Goal: Task Accomplishment & Management: Manage account settings

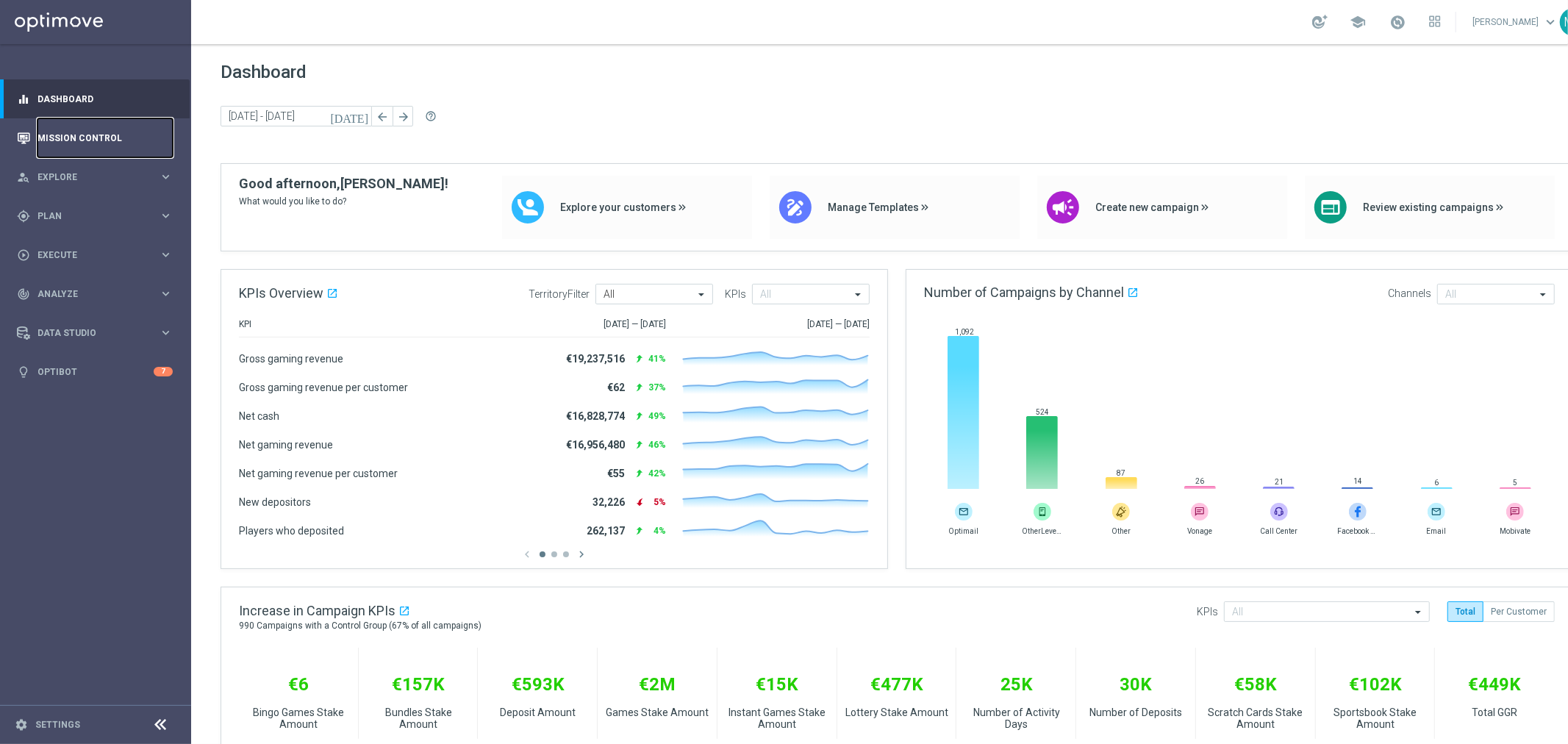
click at [106, 127] on link "Mission Control" at bounding box center [105, 138] width 135 height 39
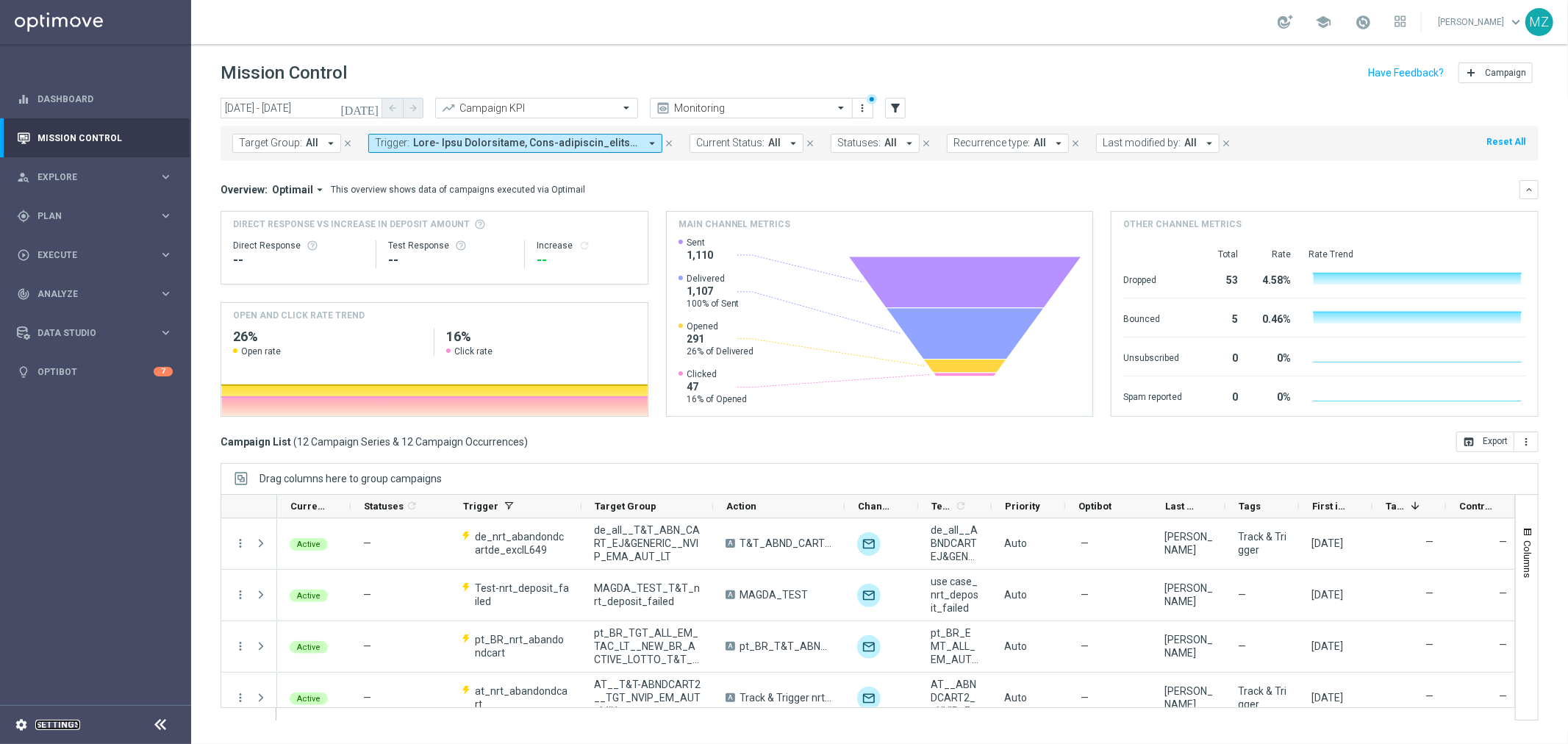
click at [53, 723] on link "Settings" at bounding box center [57, 724] width 45 height 9
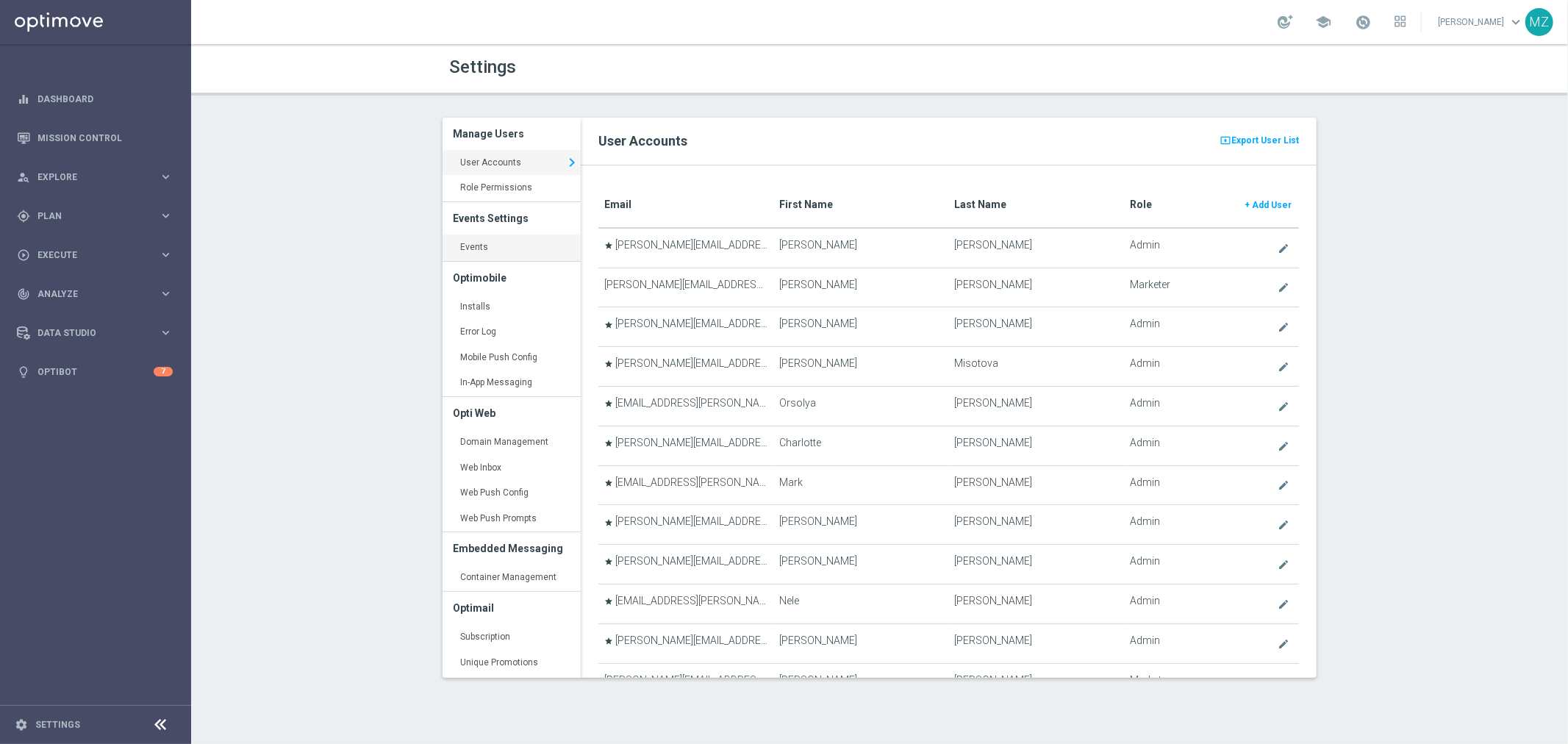
click at [504, 254] on link "Events keyboard_arrow_right" at bounding box center [512, 248] width 138 height 26
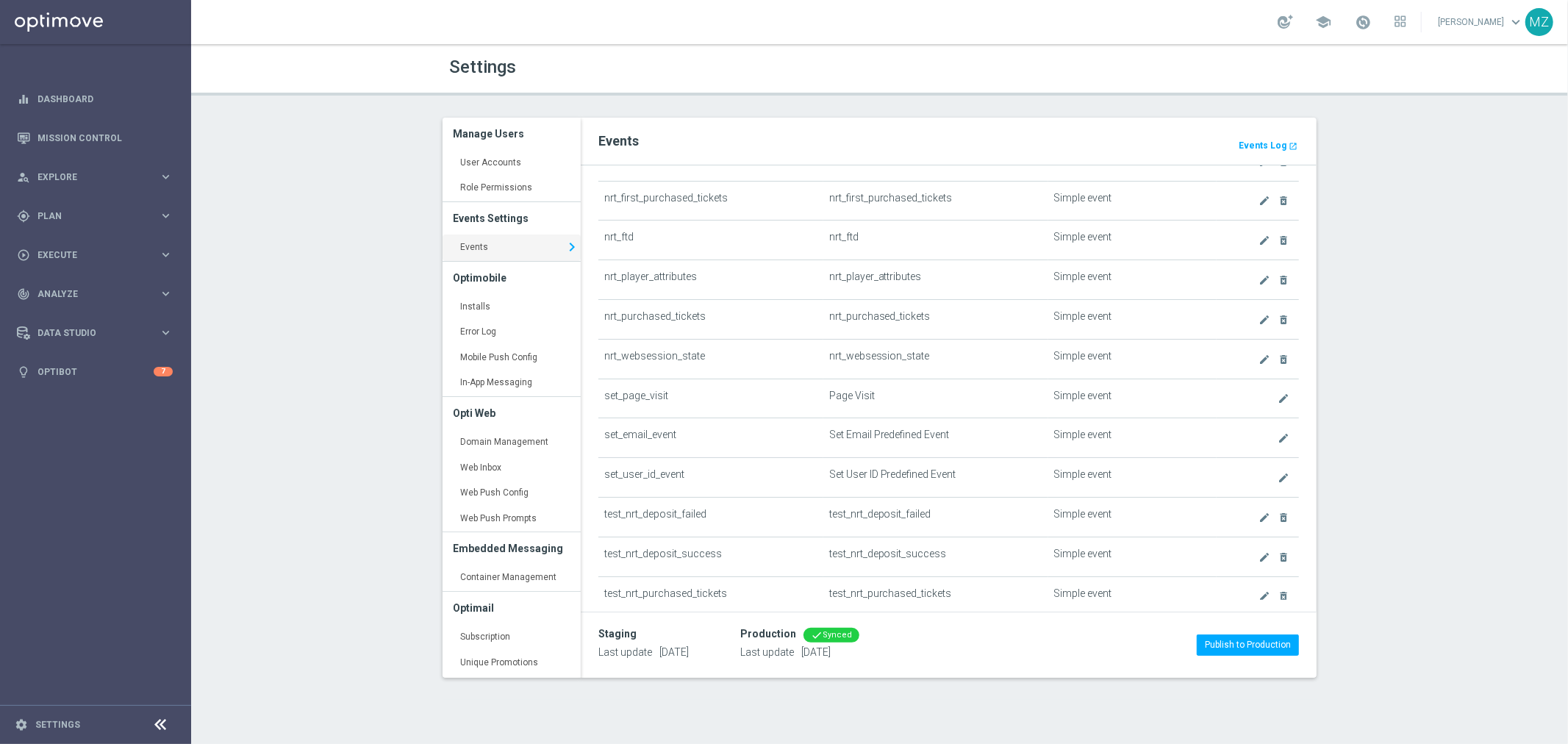
scroll to position [245, 0]
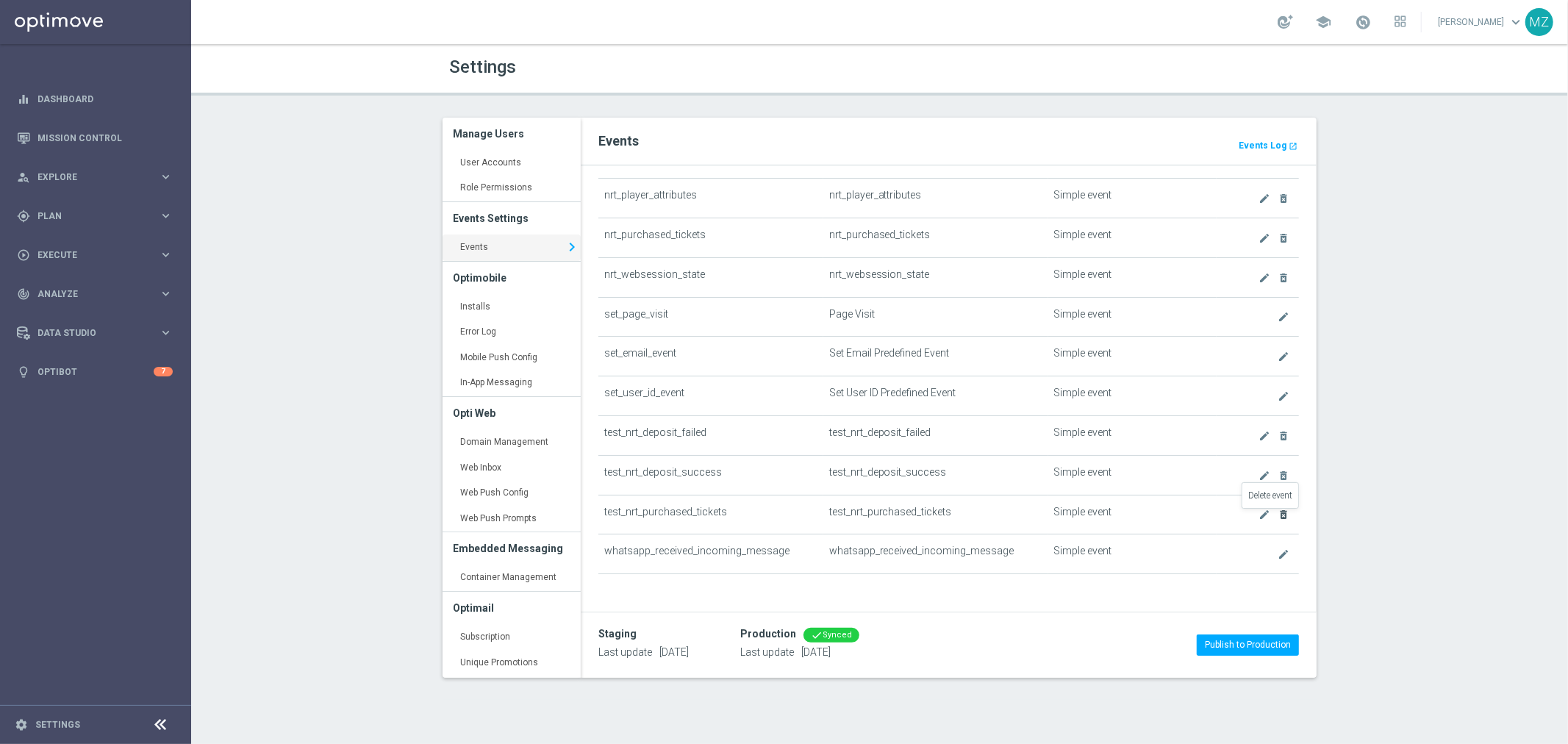
click at [1278, 515] on icon "delete_forever" at bounding box center [1284, 515] width 12 height 12
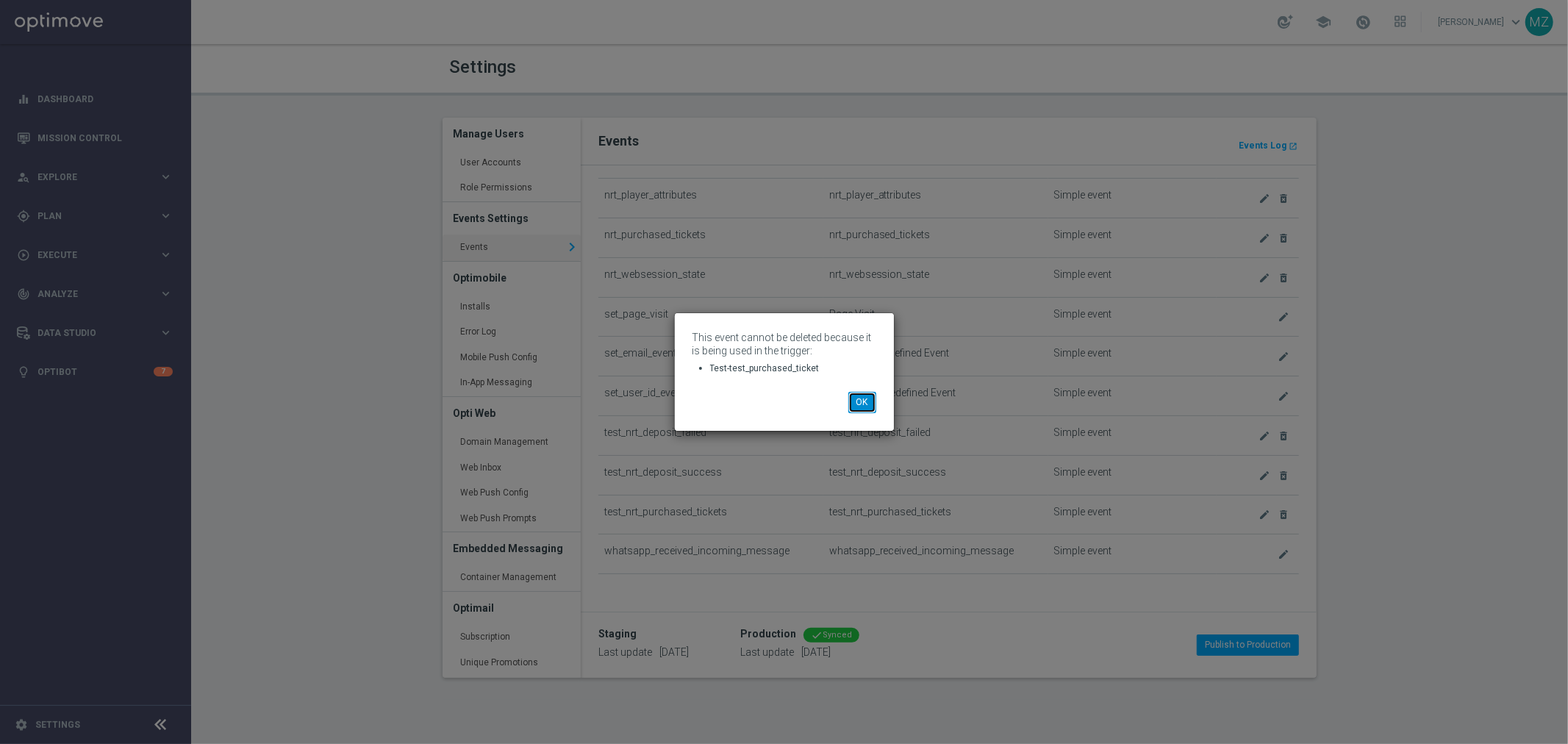
click at [863, 404] on button "OK" at bounding box center [862, 402] width 28 height 20
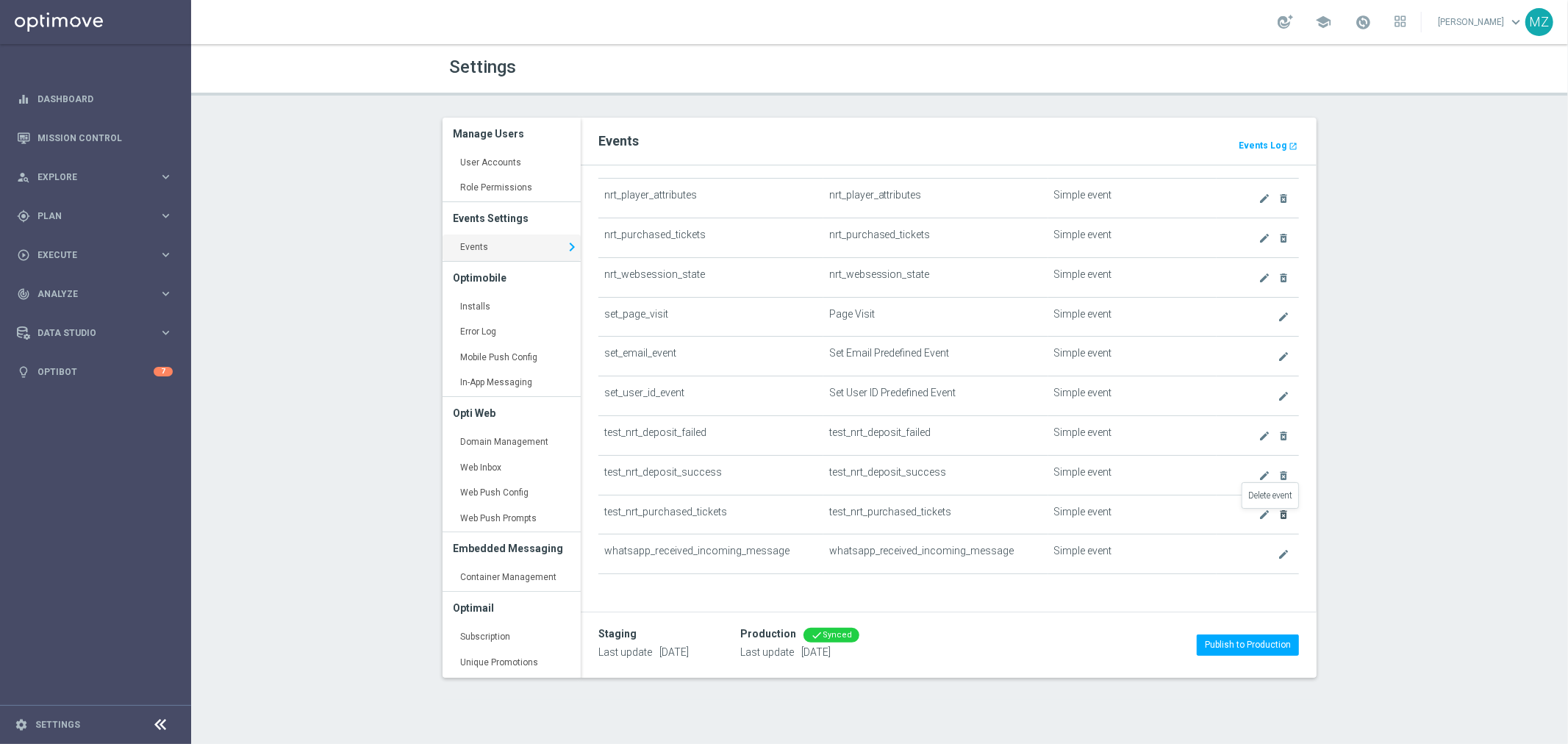
click at [1278, 511] on icon "delete_forever" at bounding box center [1284, 515] width 12 height 12
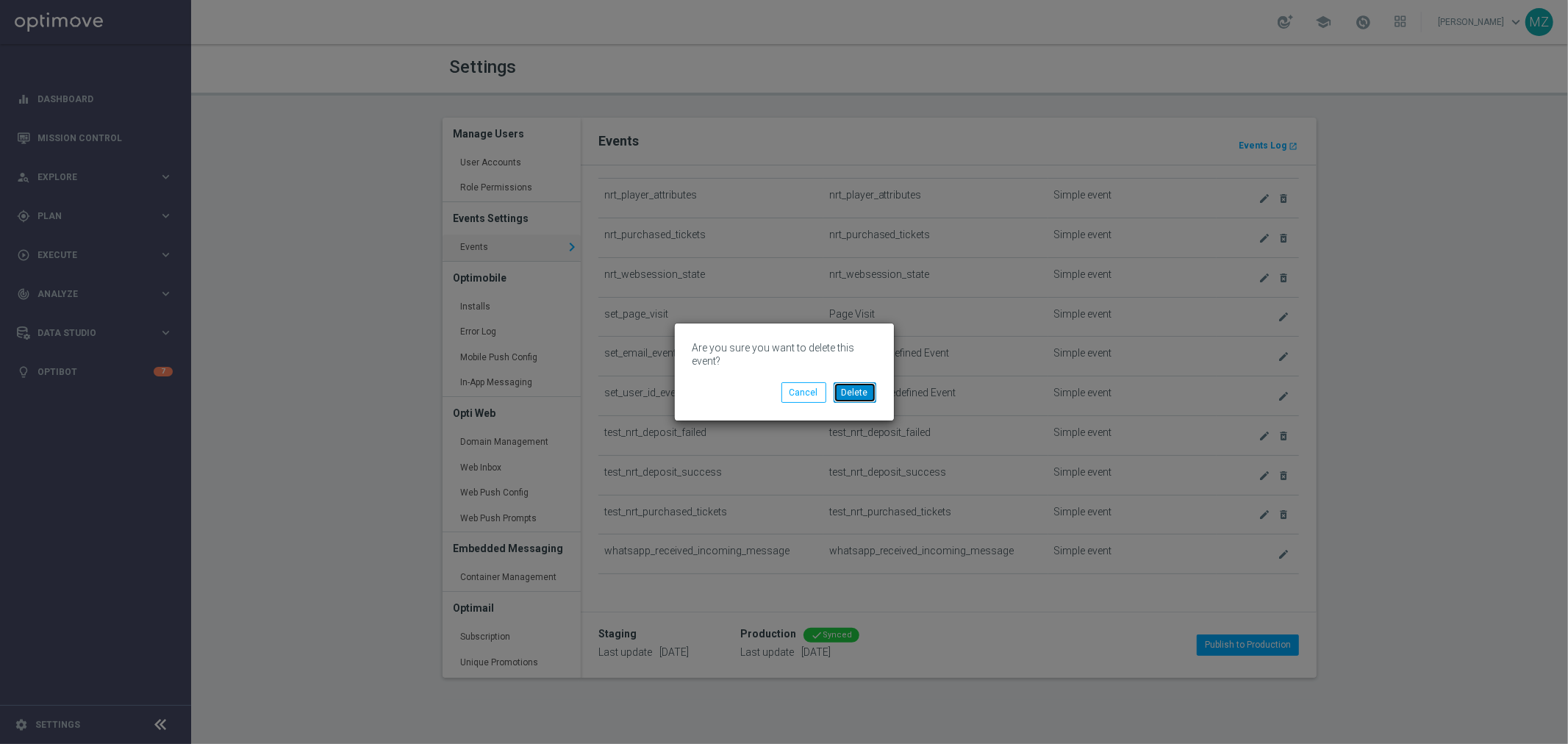
click at [861, 392] on button "Delete" at bounding box center [855, 392] width 43 height 20
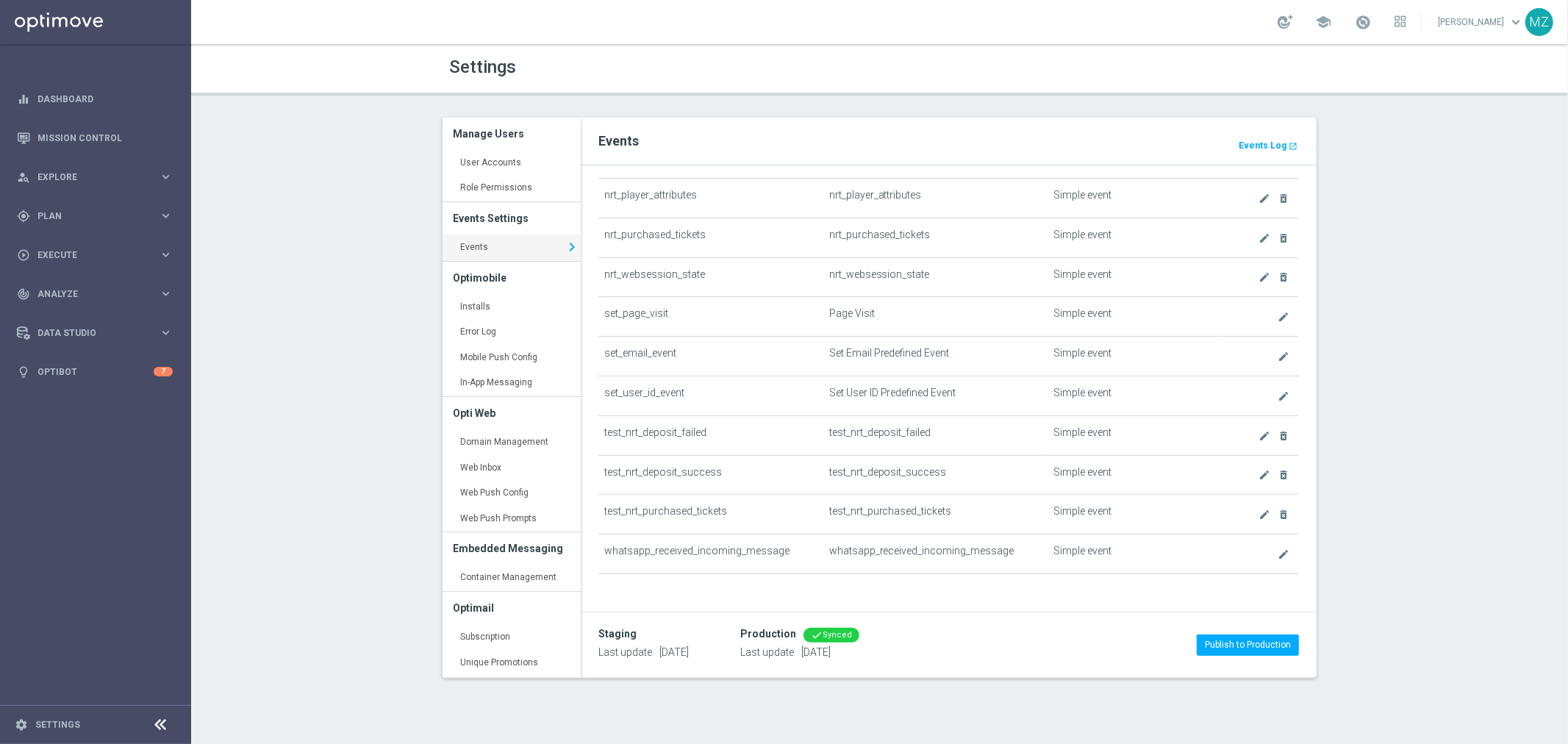
scroll to position [241, 0]
click at [1282, 19] on div at bounding box center [1285, 21] width 15 height 14
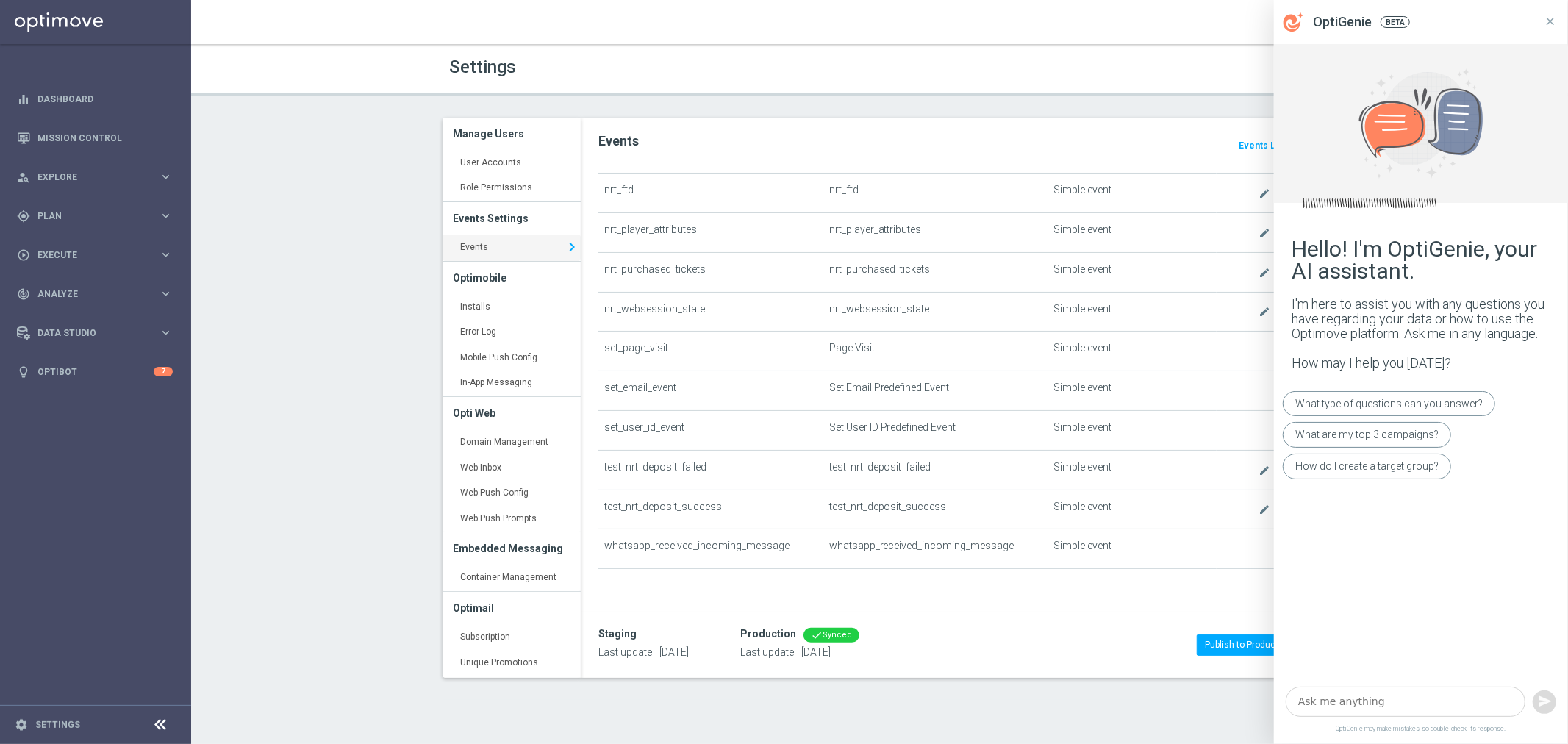
click at [1481, 702] on textarea at bounding box center [1406, 701] width 240 height 30
type textarea "what is OptiPromo?"
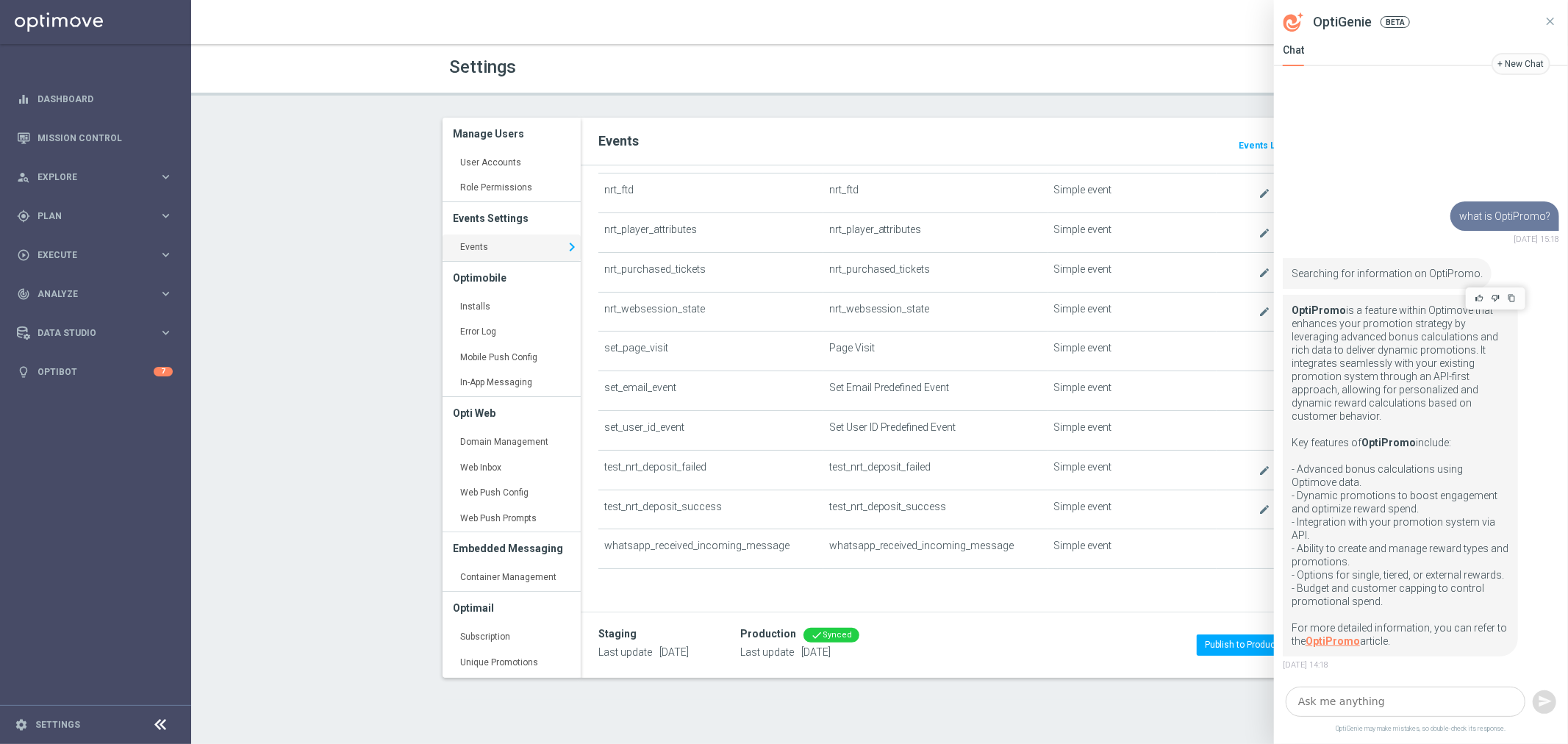
drag, startPoint x: 1422, startPoint y: 641, endPoint x: 1294, endPoint y: 325, distance: 340.9
click at [1294, 325] on p "OptiPromo is a feature within Optimove that enhances your promotion strategy by…" at bounding box center [1401, 476] width 218 height 344
copy p "OptiPromo is a feature within Optimove that enhances your promotion strategy by…"
click at [1555, 20] on icon at bounding box center [1551, 21] width 14 height 14
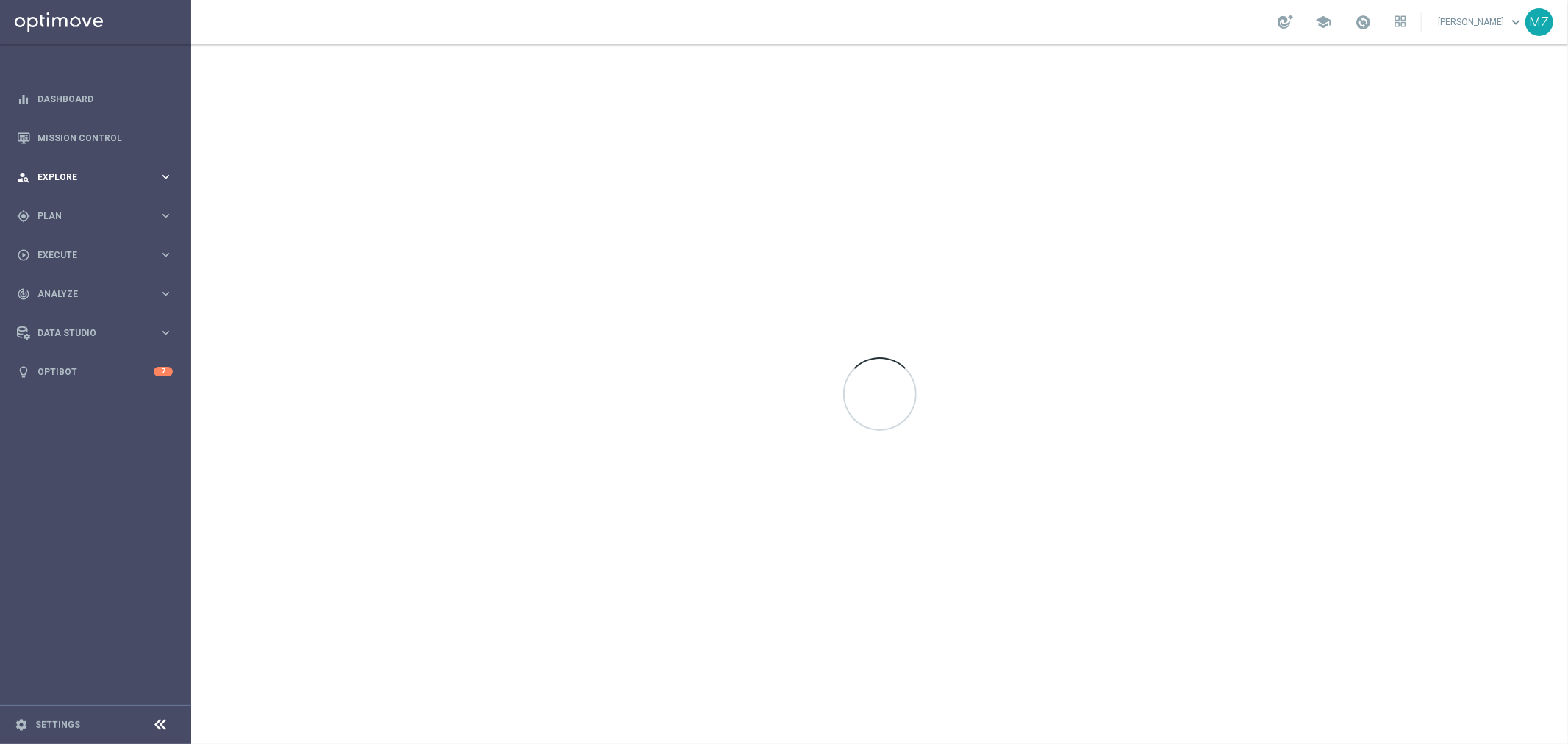
click at [78, 174] on span "Explore" at bounding box center [98, 177] width 122 height 9
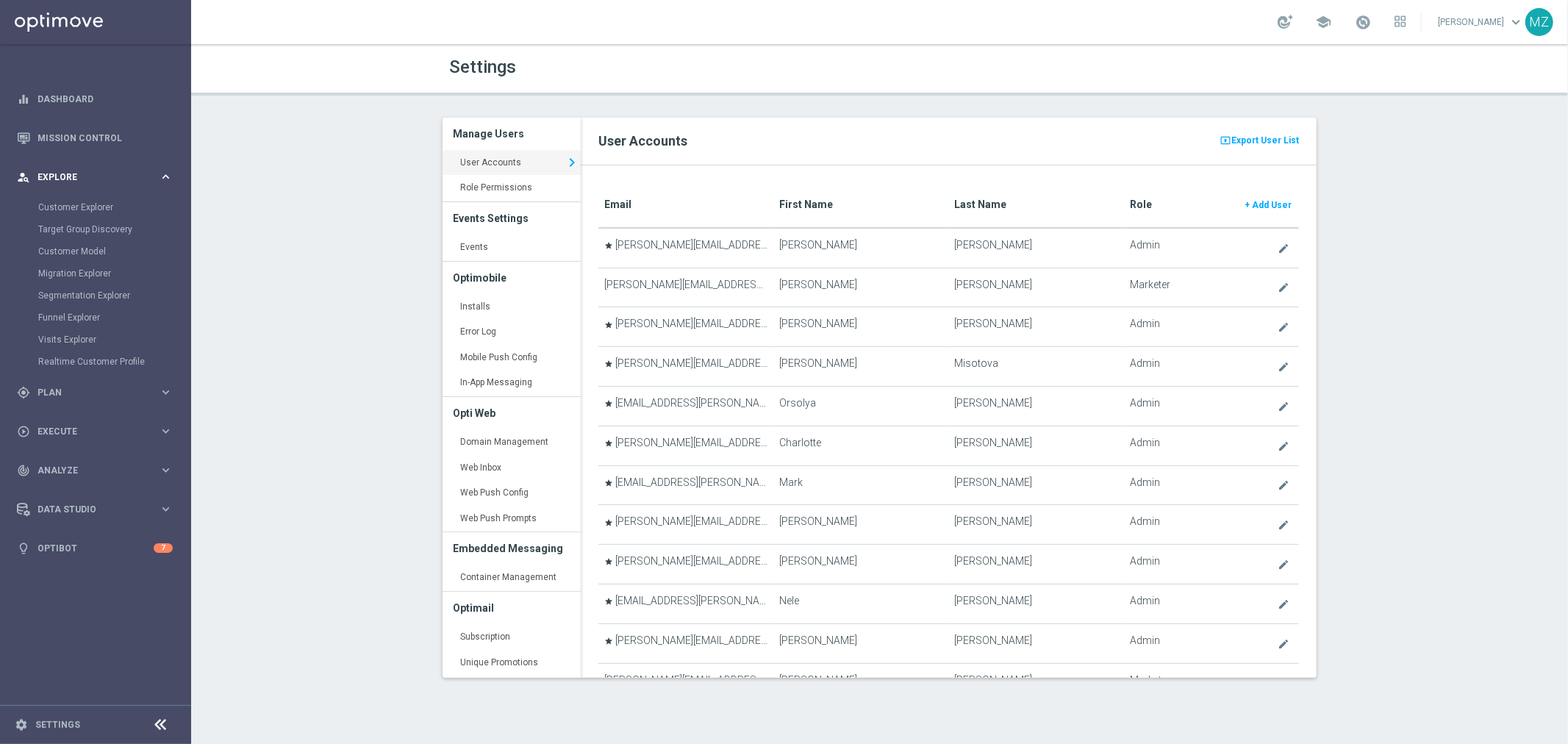
click at [78, 174] on span "Explore" at bounding box center [98, 177] width 122 height 9
click at [89, 216] on span "Plan" at bounding box center [98, 216] width 122 height 9
click at [111, 358] on link "Realtime Triggers" at bounding box center [95, 357] width 115 height 12
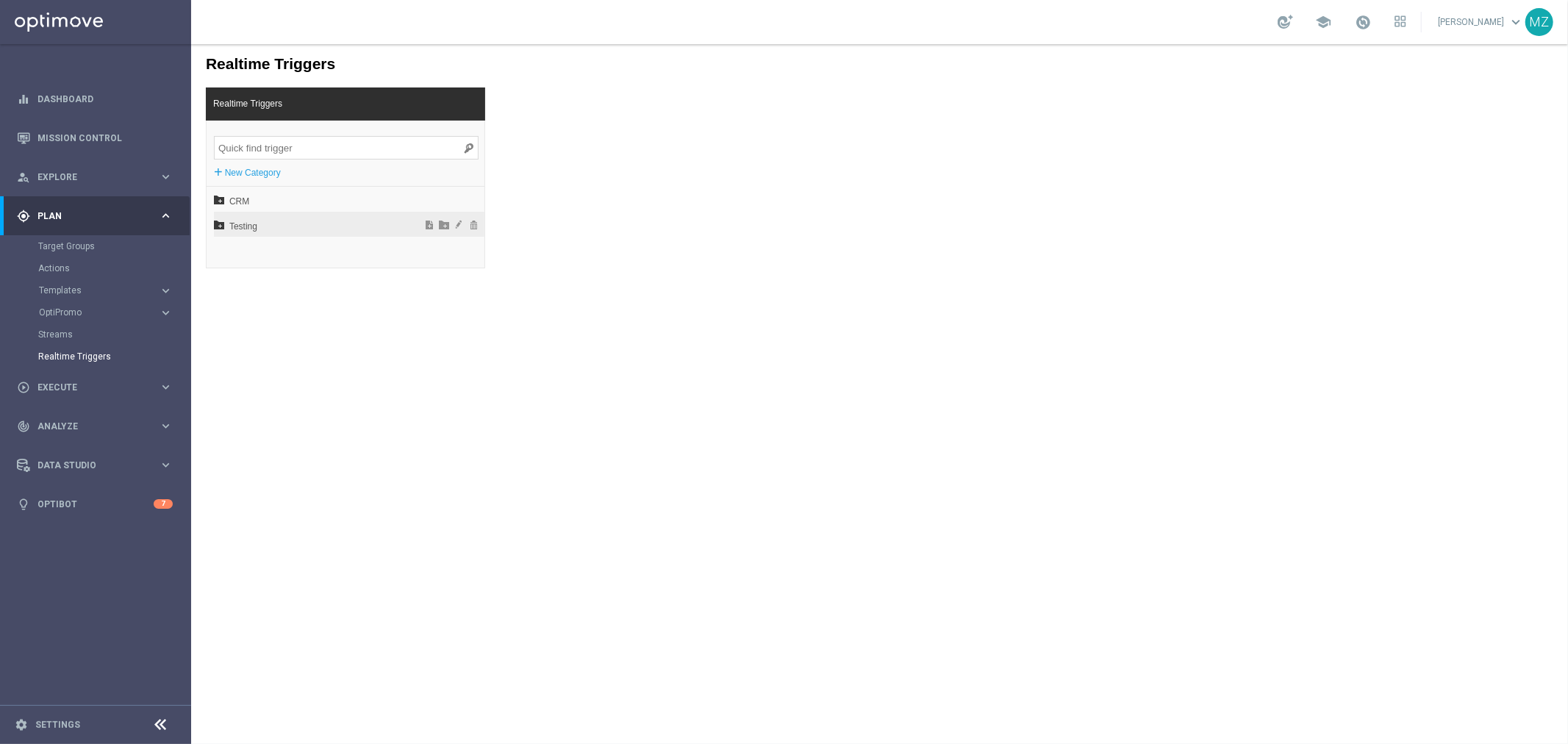
click at [215, 220] on icon at bounding box center [218, 224] width 10 height 10
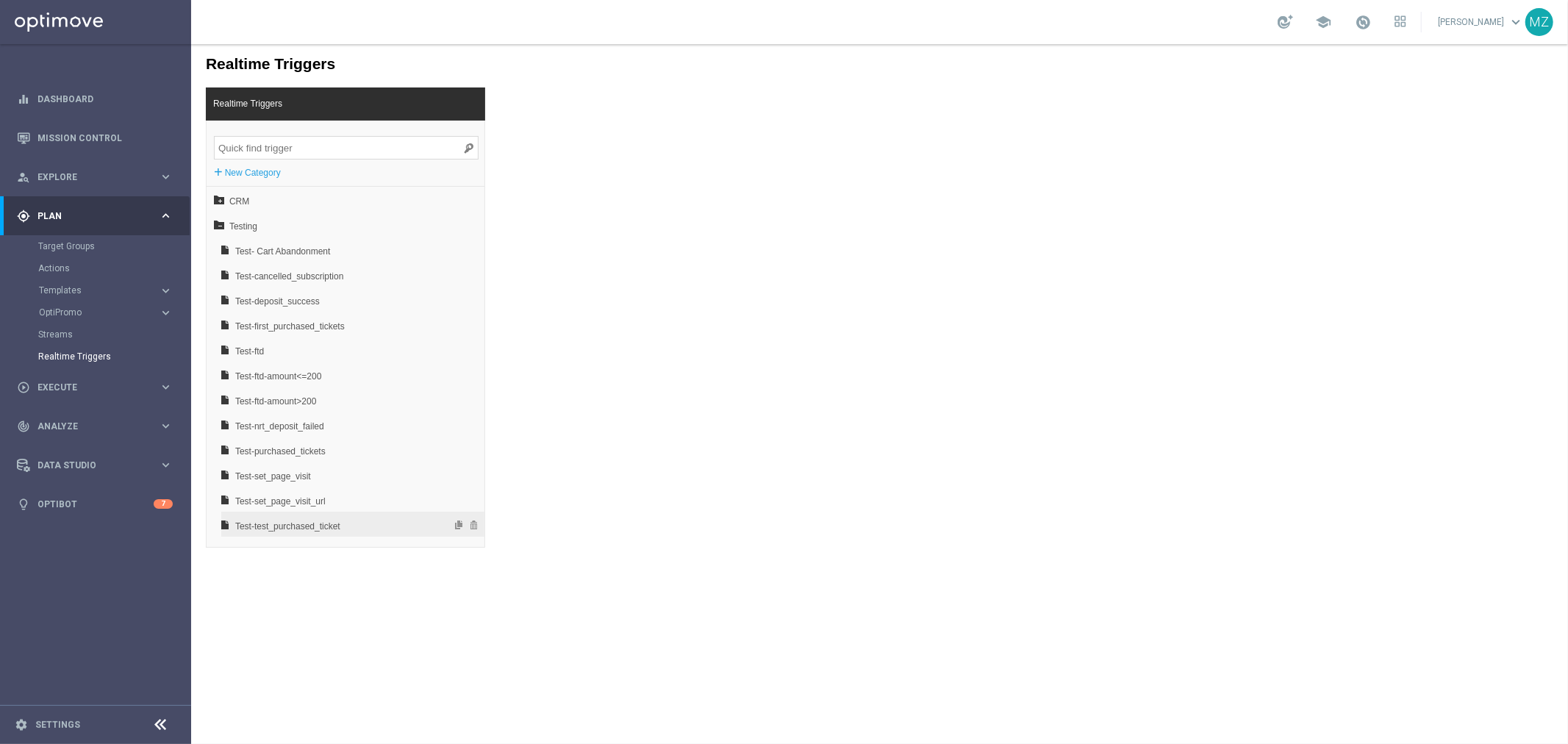
click at [327, 524] on span "Test-test_purchased_ticket" at bounding box center [314, 525] width 158 height 25
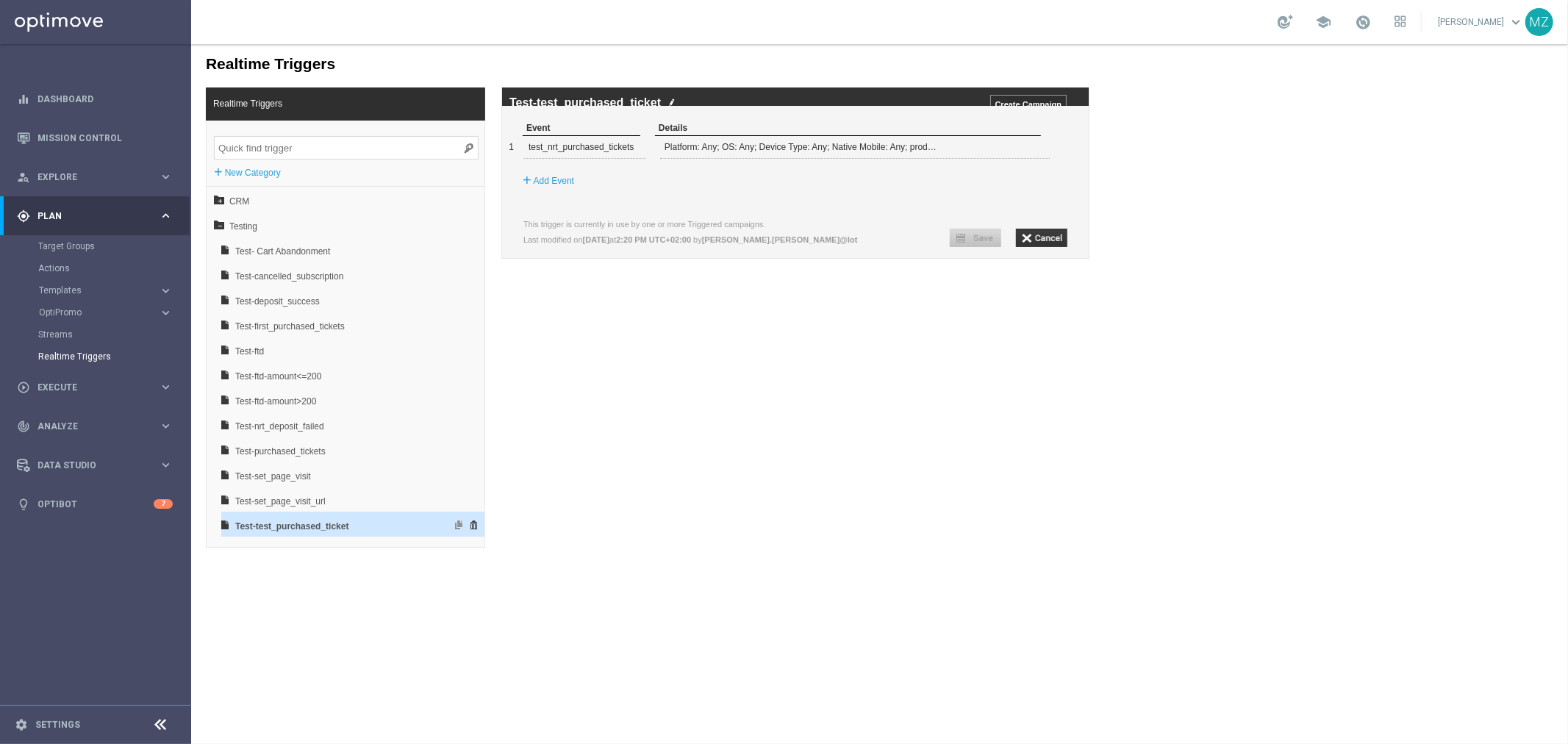
click at [466, 524] on span at bounding box center [472, 524] width 14 height 10
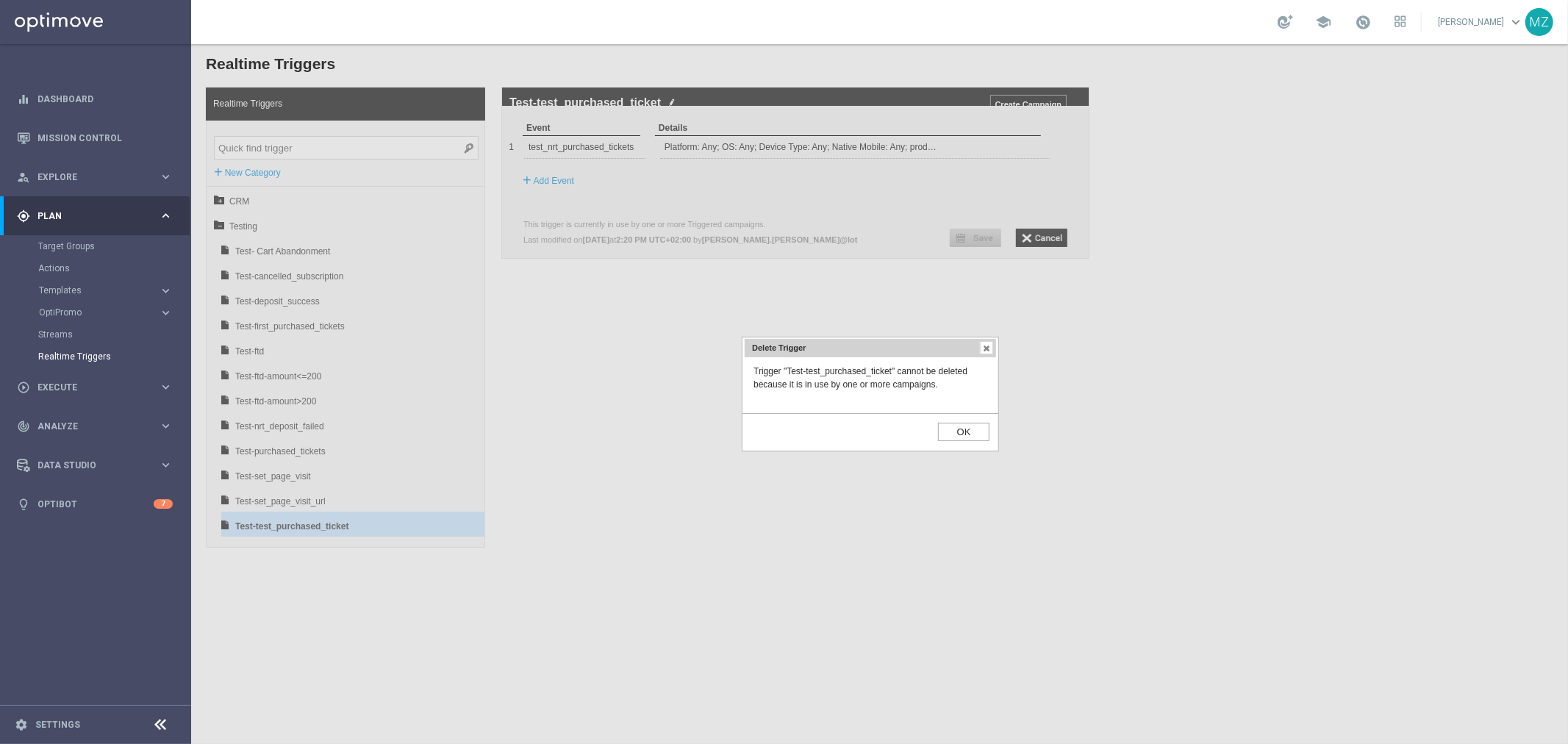
click at [953, 430] on input "OK" at bounding box center [963, 432] width 51 height 19
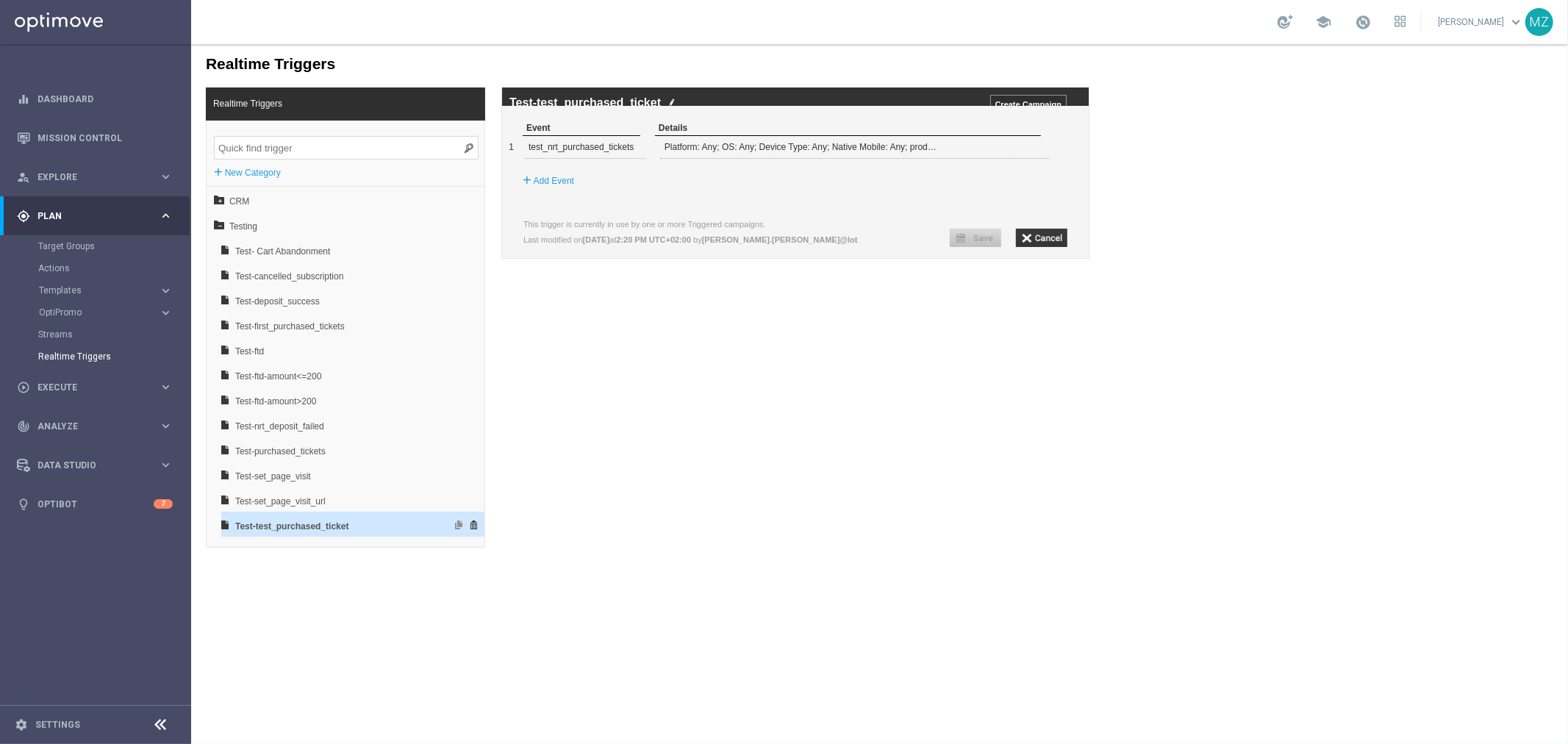
click at [466, 525] on span at bounding box center [472, 524] width 14 height 10
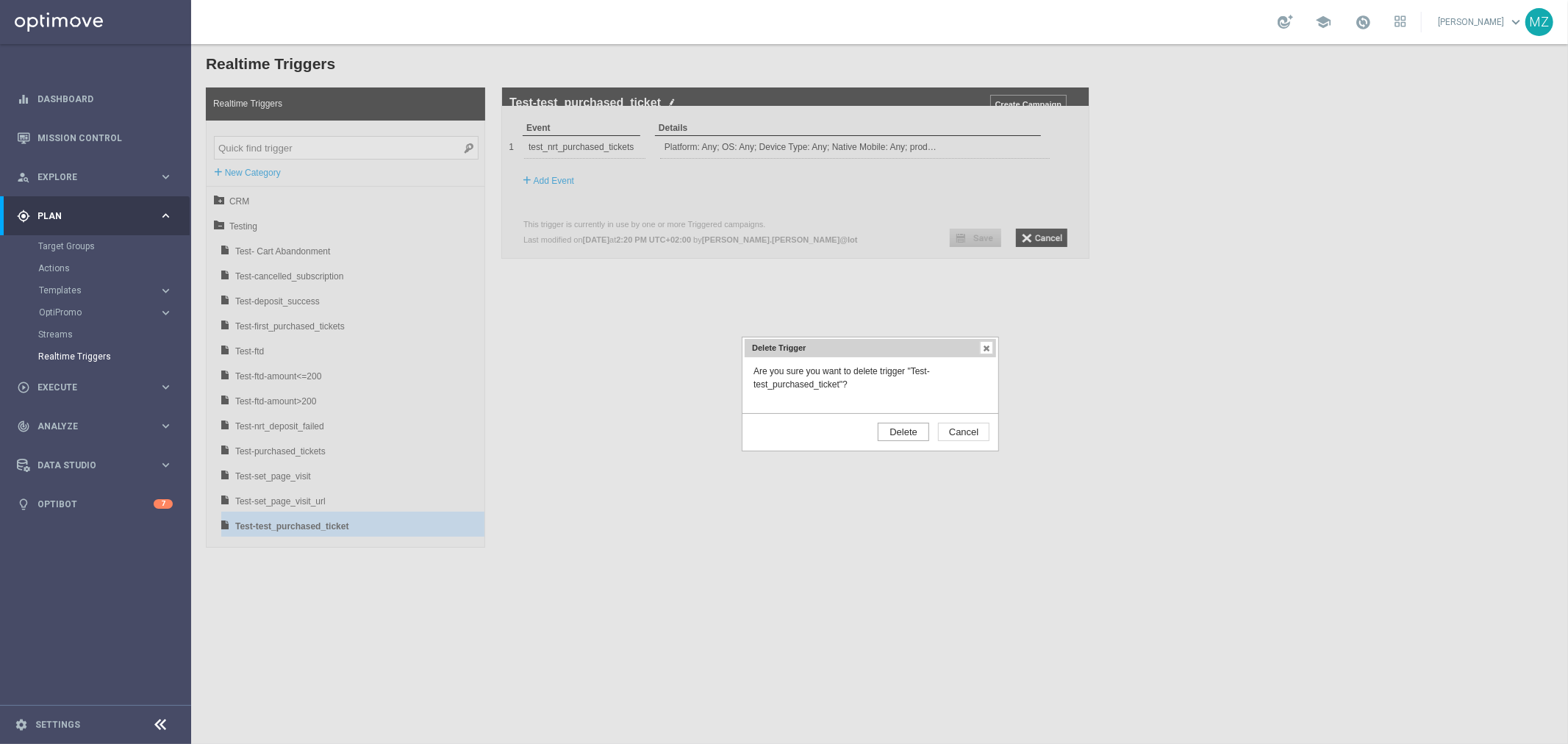
click at [900, 434] on input "Delete" at bounding box center [902, 432] width 51 height 19
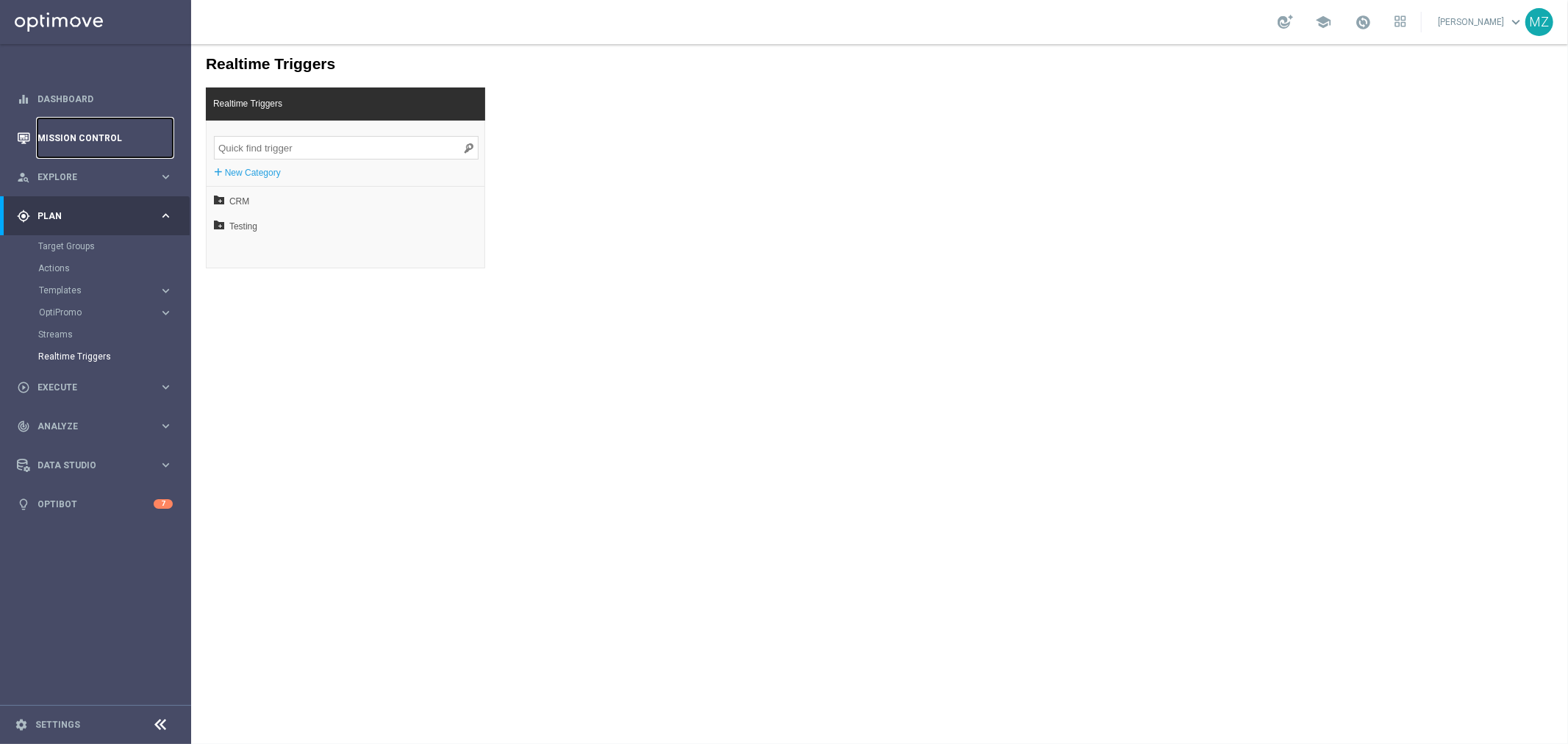
click at [86, 136] on link "Mission Control" at bounding box center [105, 138] width 135 height 39
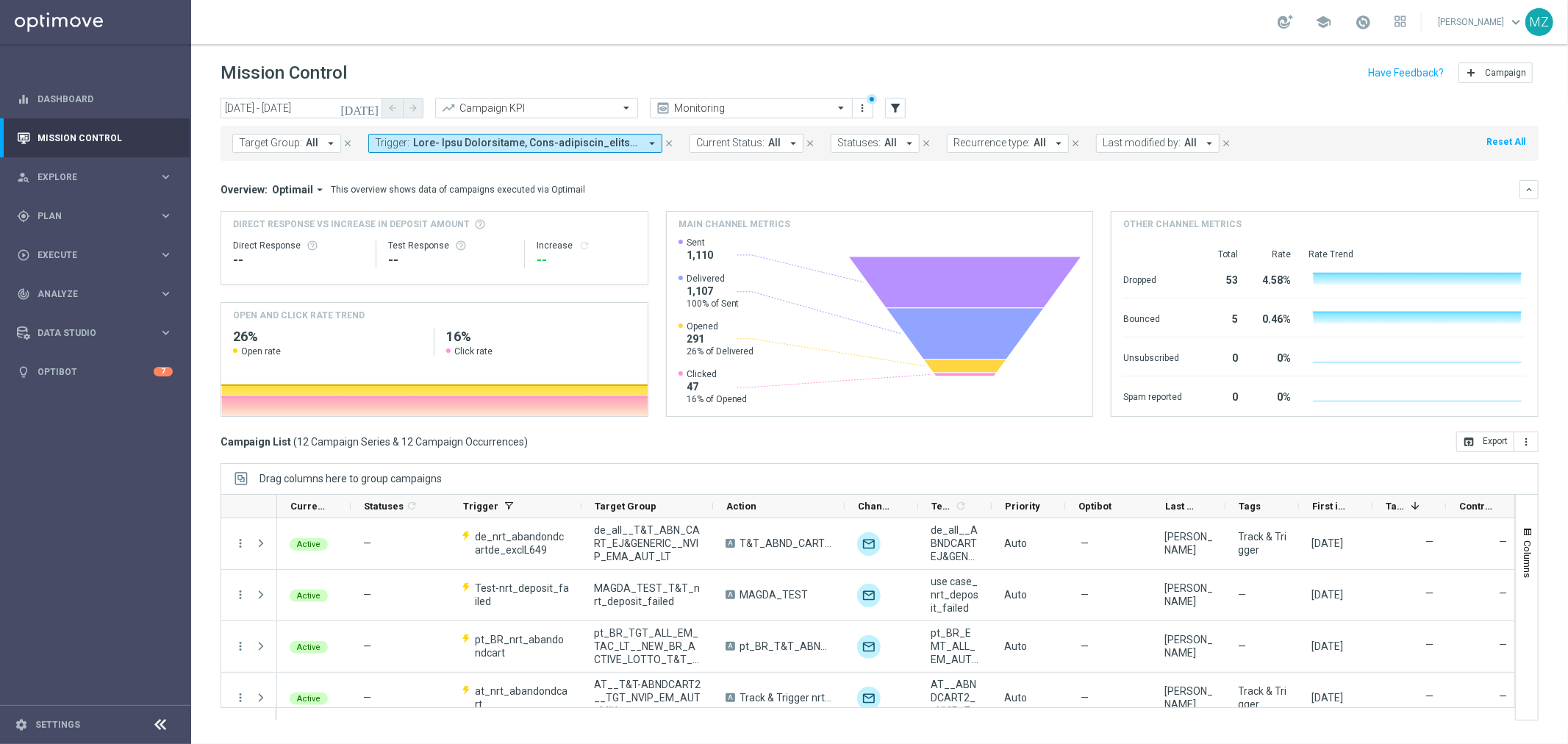
click at [369, 111] on icon "today" at bounding box center [360, 108] width 40 height 14
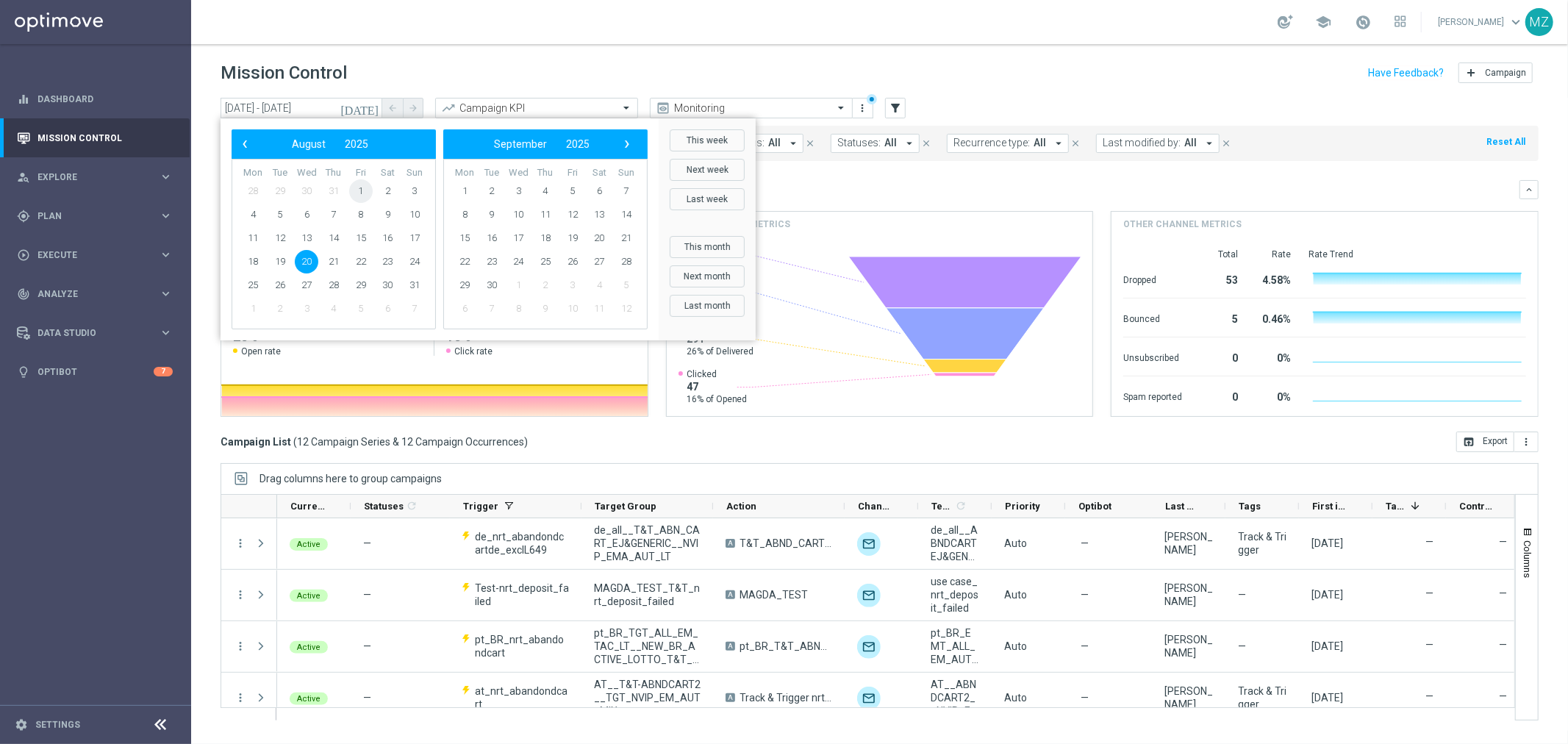
click at [353, 197] on span "1" at bounding box center [361, 192] width 24 height 24
click at [240, 148] on span "‹" at bounding box center [244, 144] width 19 height 19
click at [290, 189] on span "1" at bounding box center [280, 192] width 24 height 24
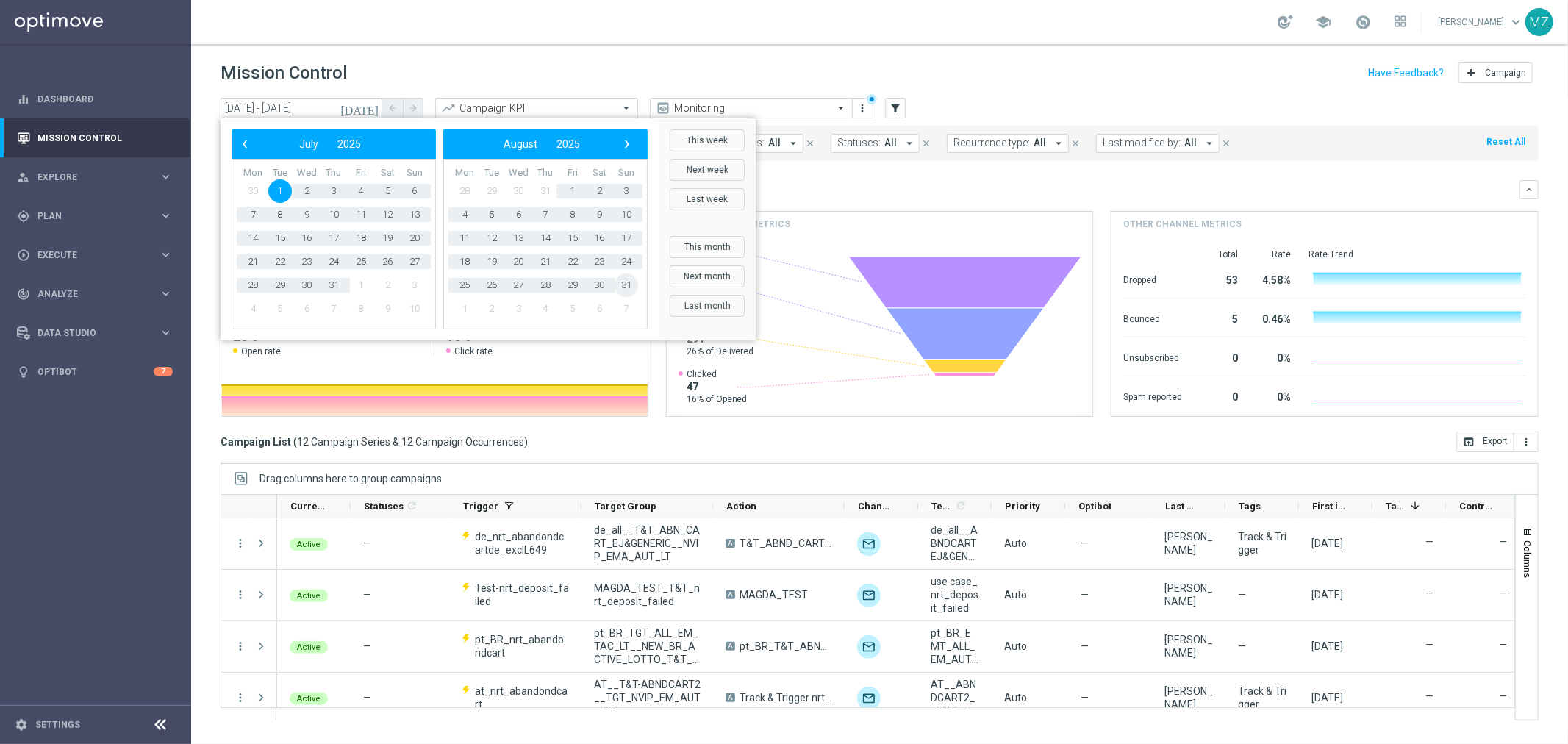
click at [618, 284] on span "31" at bounding box center [627, 285] width 24 height 24
type input "01 Jul 2025 - 31 Aug 2025"
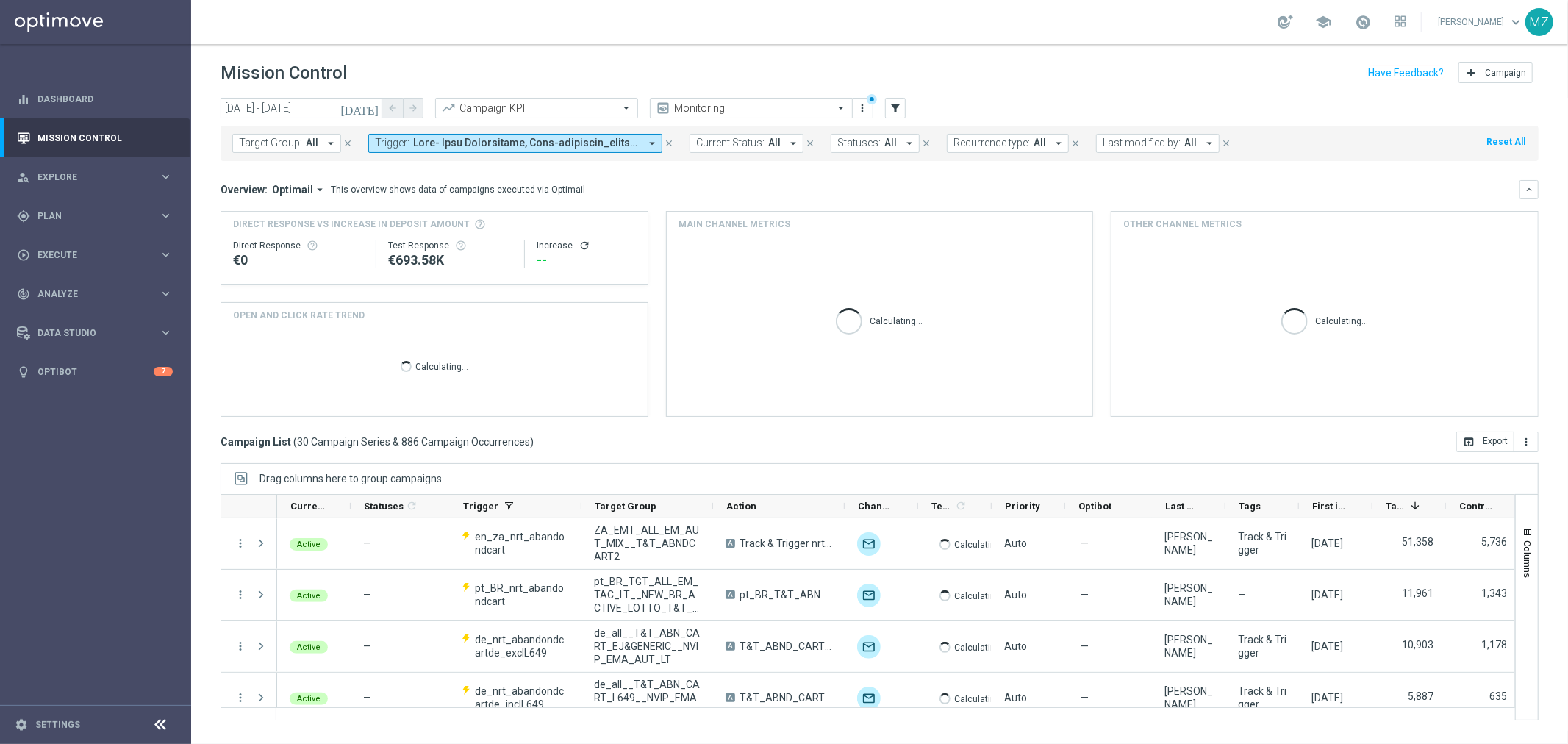
click at [616, 142] on span at bounding box center [526, 143] width 226 height 13
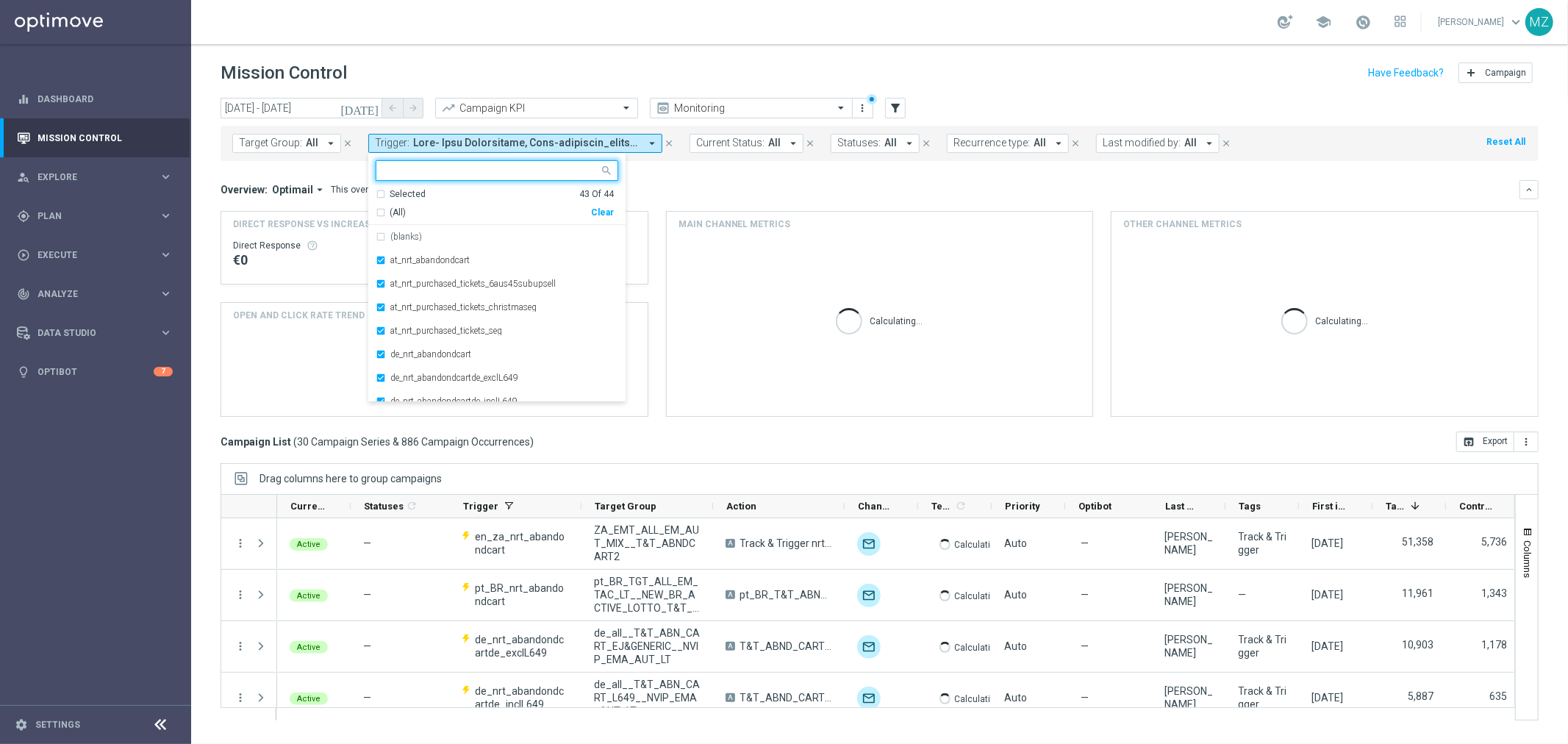
click at [0, 0] on div "Clear" at bounding box center [0, 0] width 0 height 0
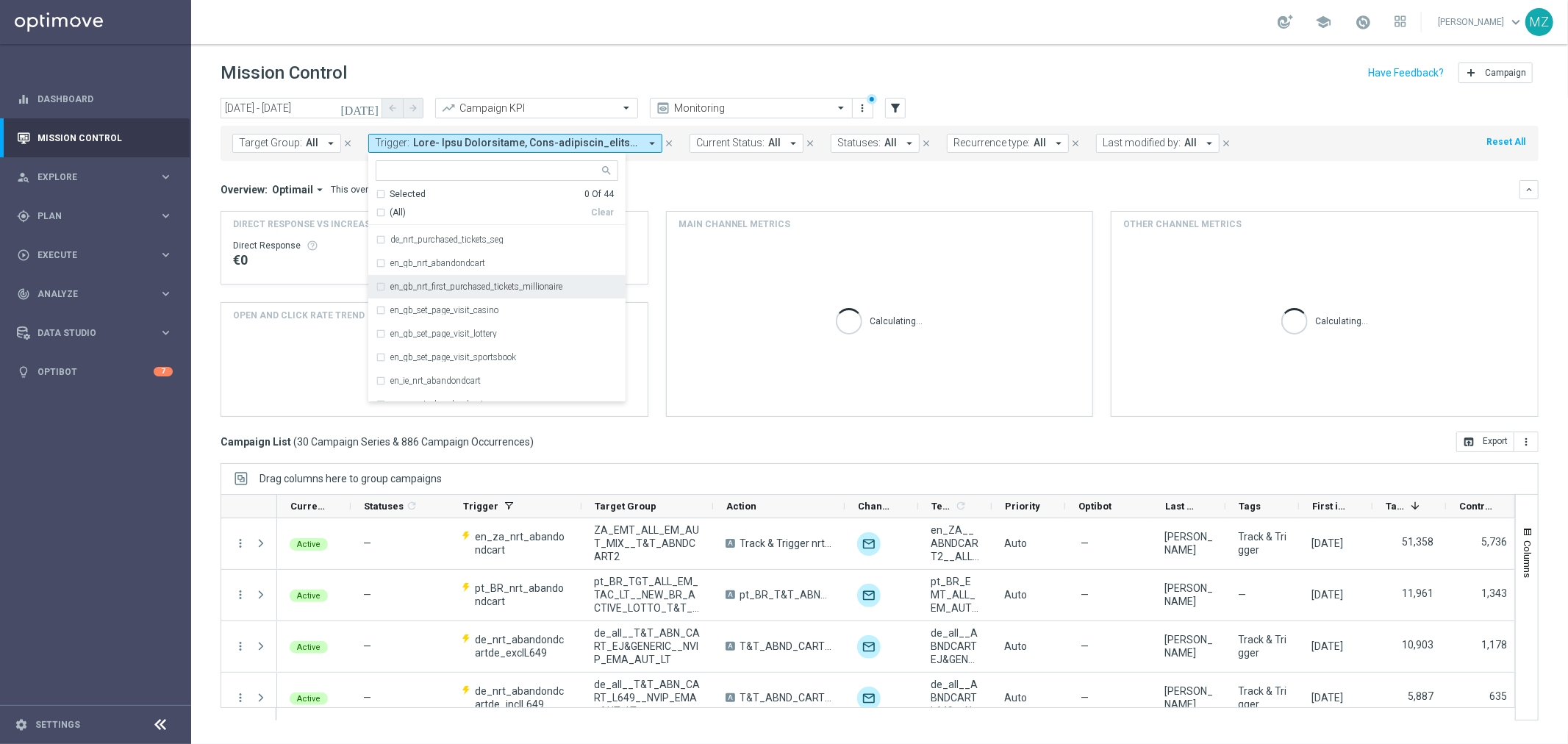
scroll to position [858, 0]
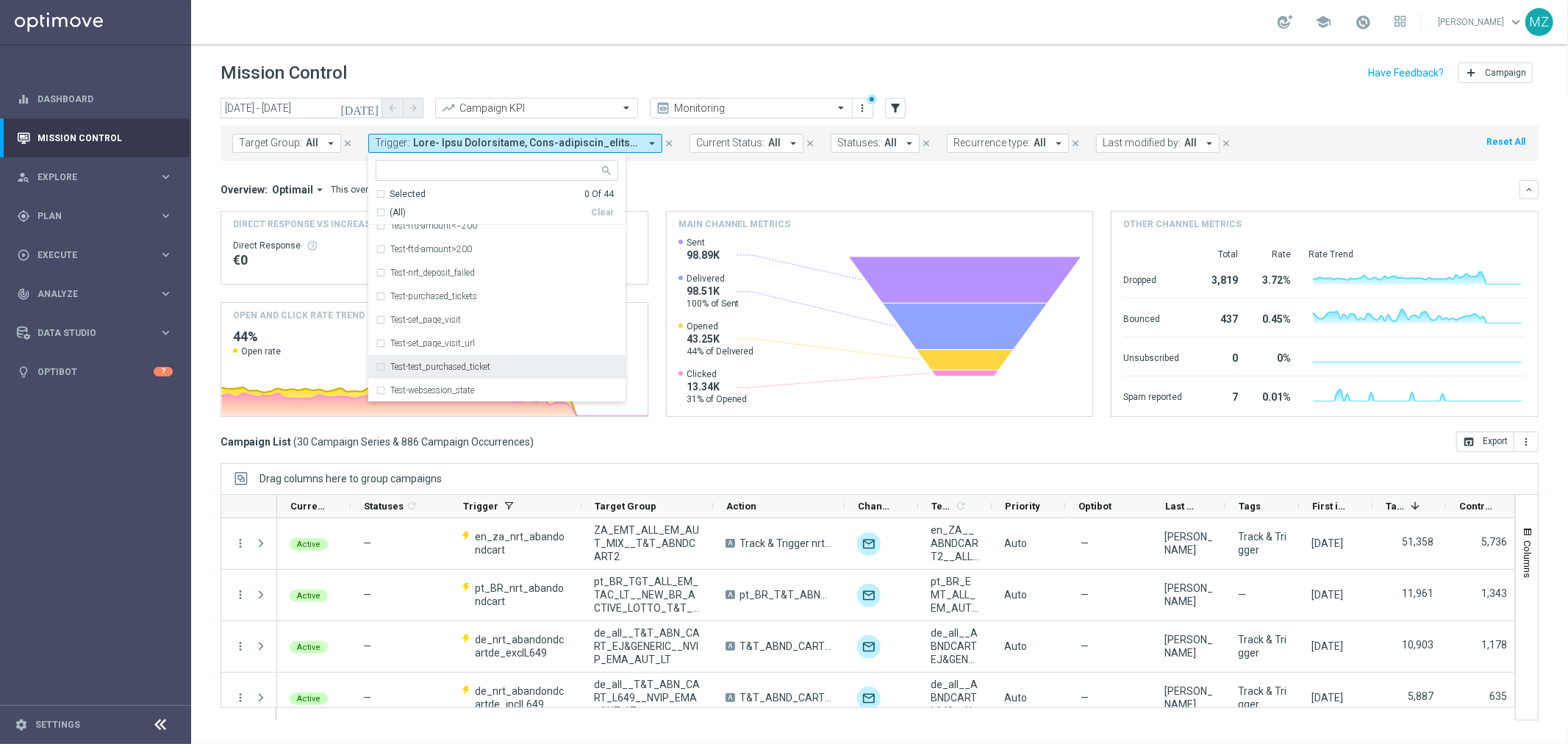
click at [495, 371] on div "Test-test_purchased_ticket" at bounding box center [496, 367] width 243 height 24
click at [897, 54] on header "Mission Control add Campaign" at bounding box center [880, 71] width 1377 height 54
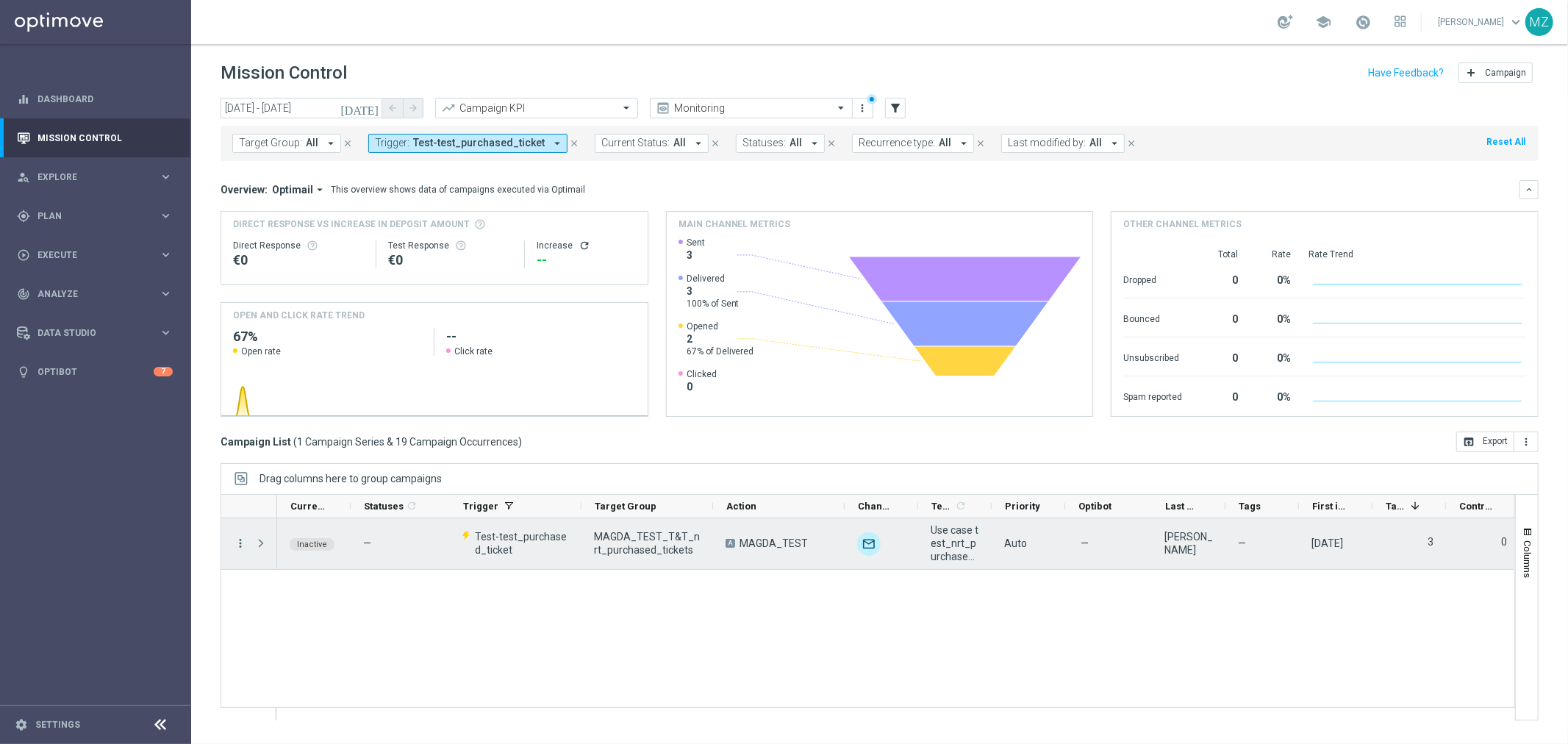
click at [243, 542] on icon "more_vert" at bounding box center [241, 544] width 14 height 14
click at [287, 655] on div "delete_forever Delete" at bounding box center [329, 662] width 165 height 20
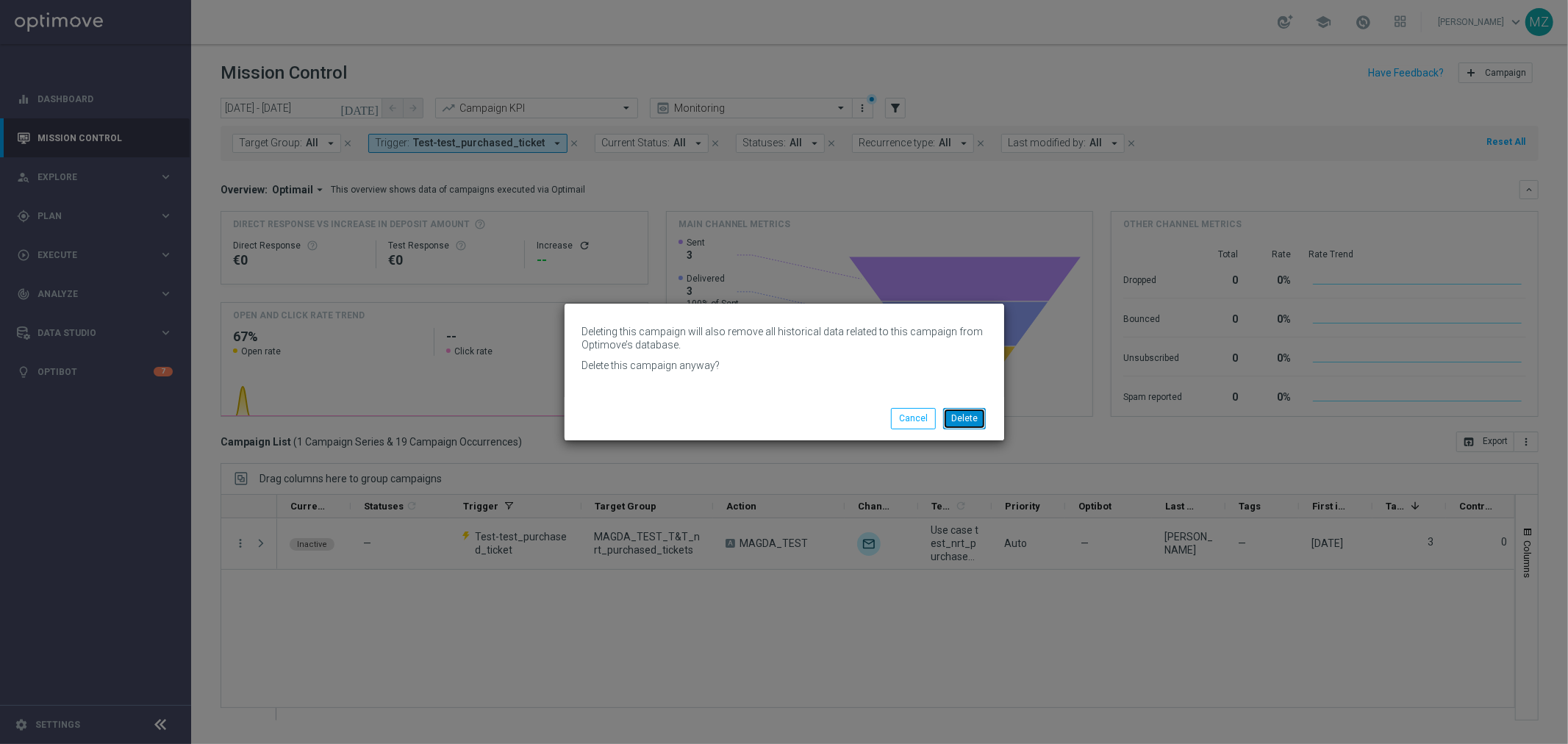
click at [973, 418] on button "Delete" at bounding box center [964, 418] width 43 height 20
